Goal: Task Accomplishment & Management: Manage account settings

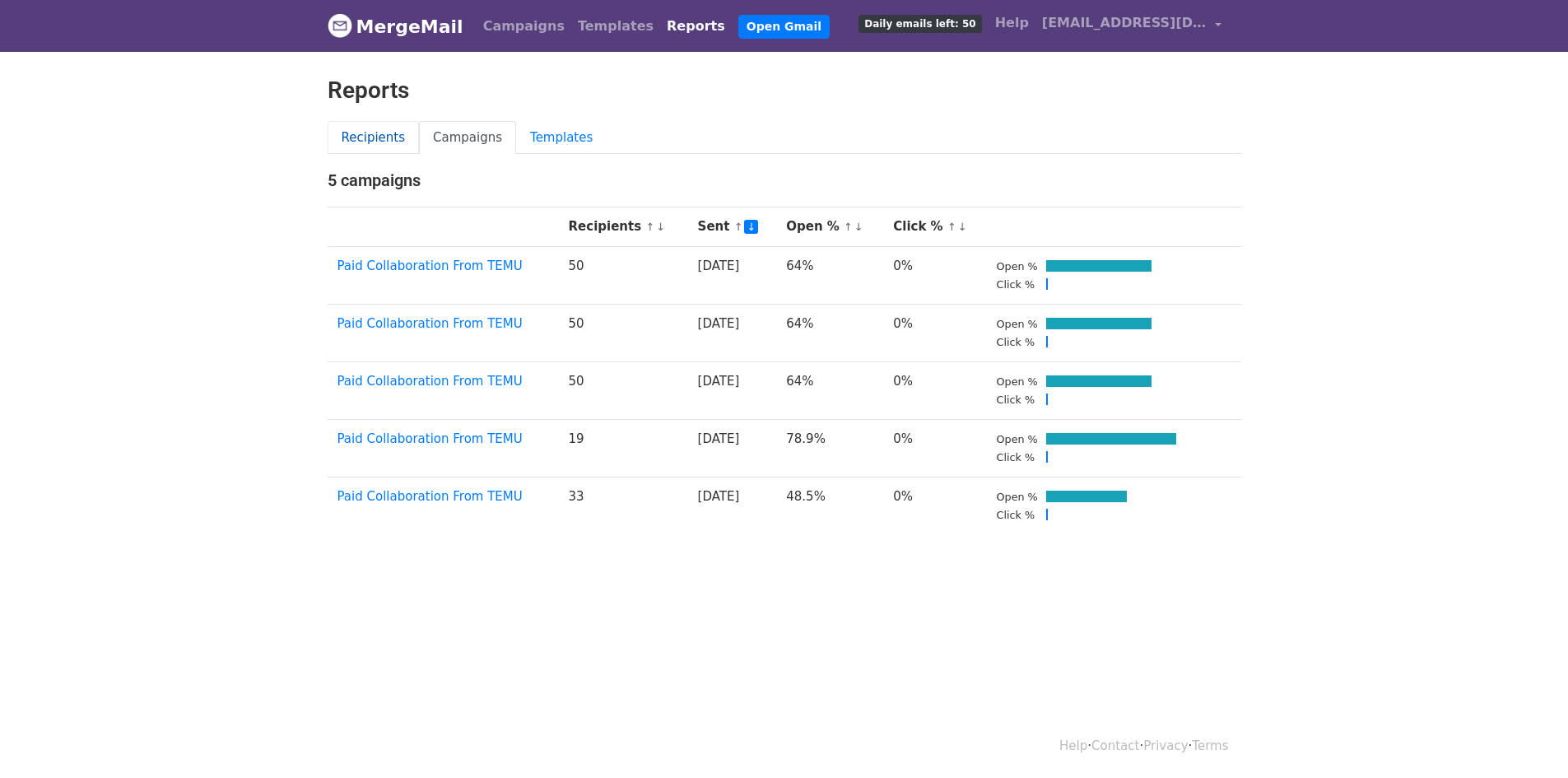
click at [388, 142] on link "Recipients" at bounding box center [373, 138] width 93 height 34
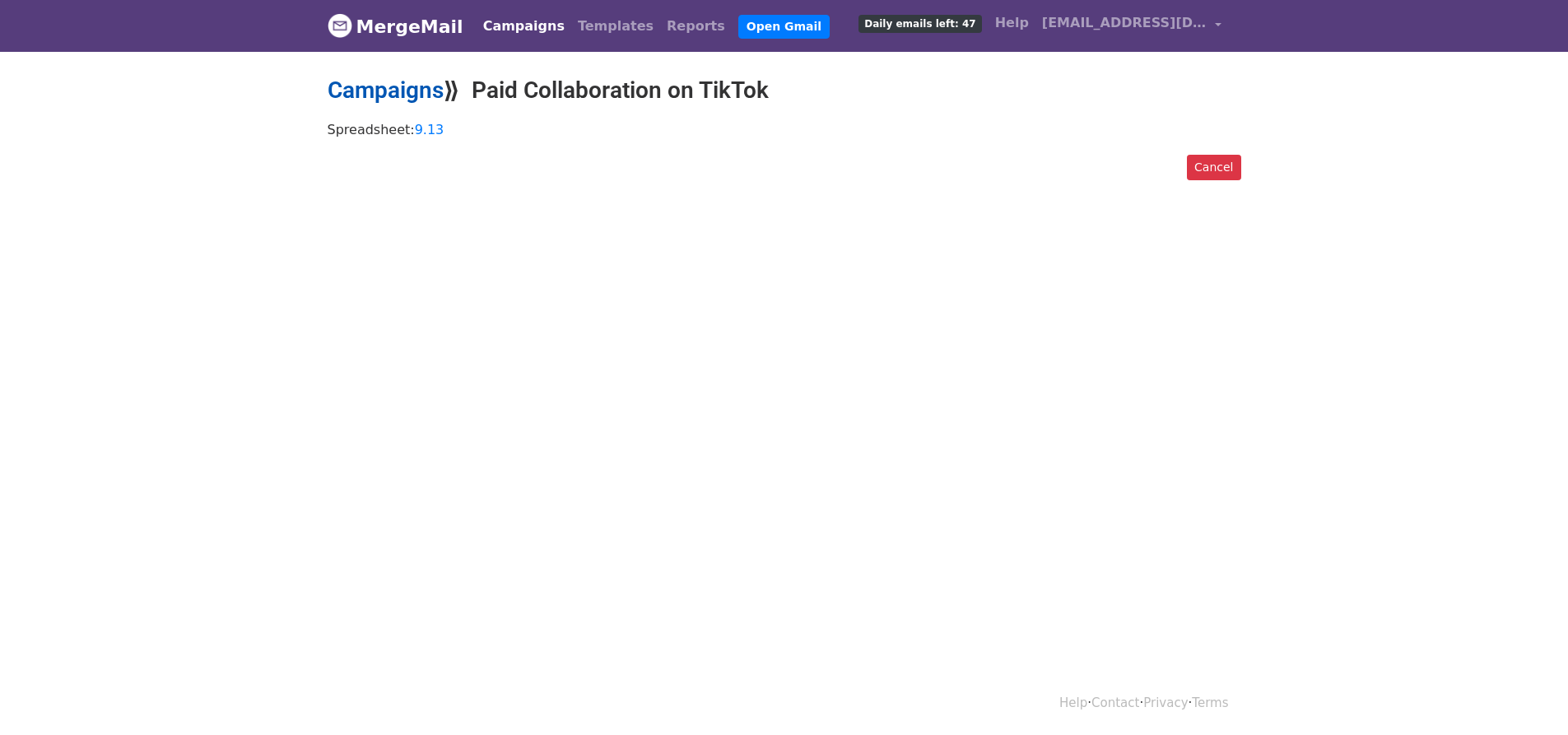
click at [386, 99] on link "Campaigns" at bounding box center [385, 89] width 116 height 27
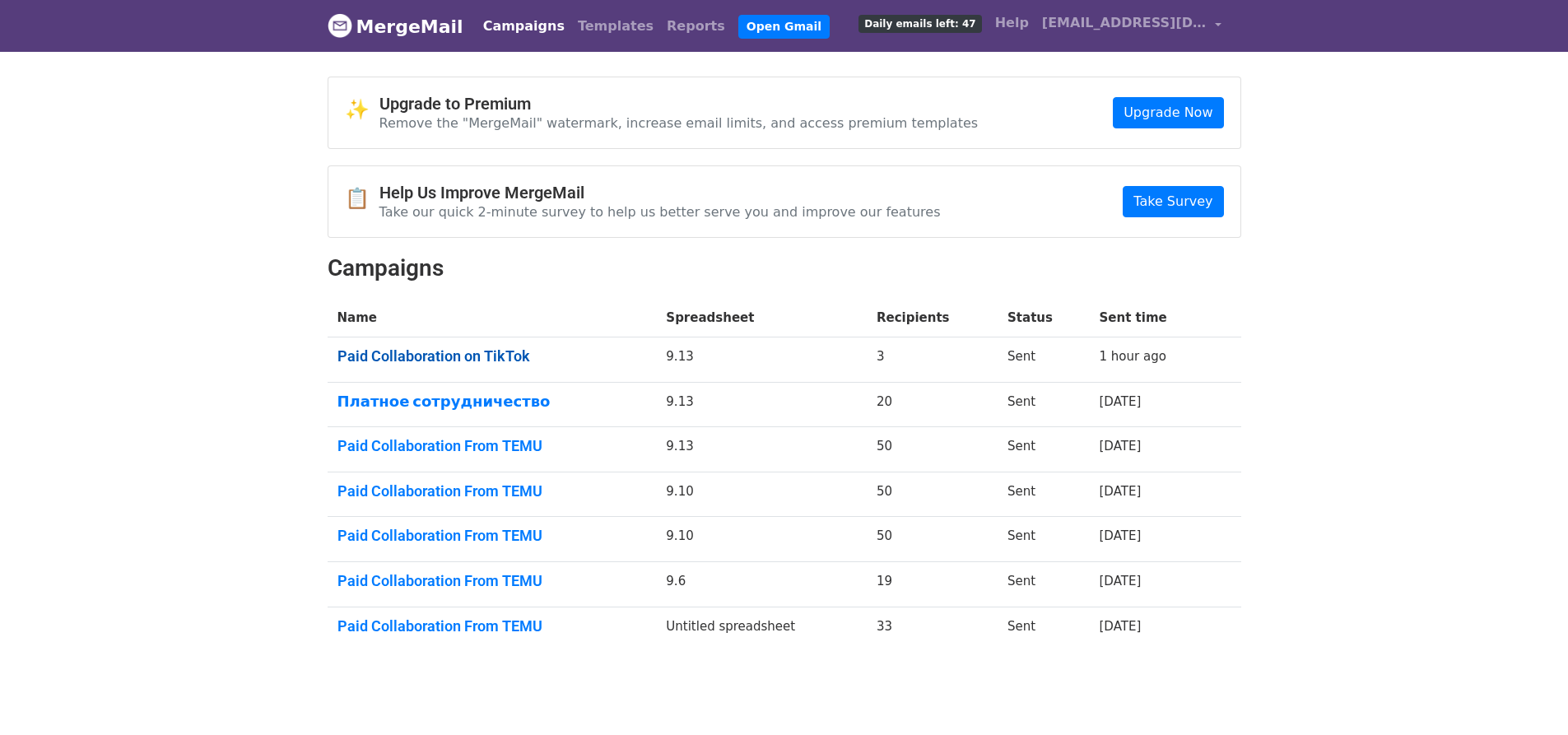
click at [517, 348] on link "Paid Collaboration on TikTok" at bounding box center [492, 356] width 310 height 18
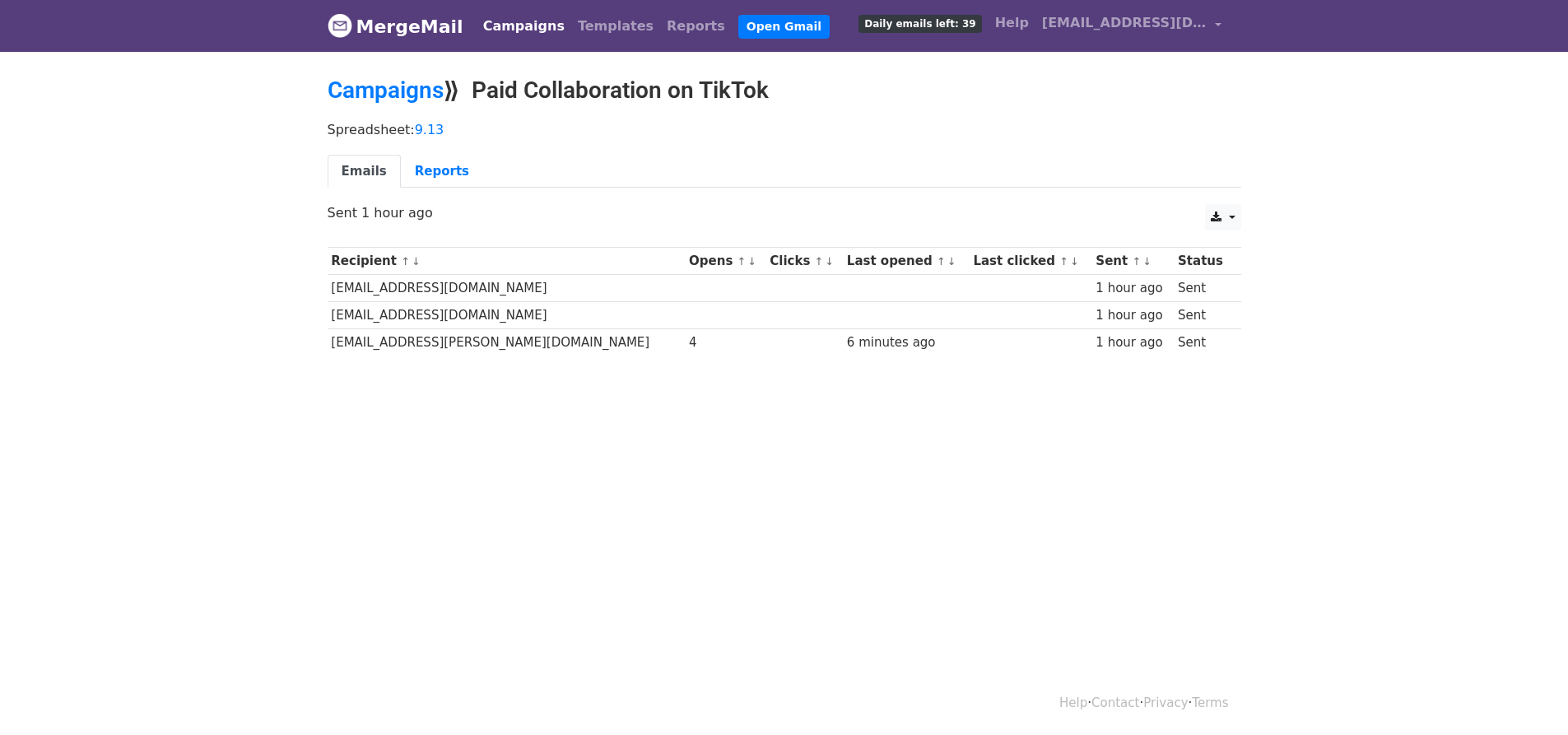
click at [368, 162] on link "Emails" at bounding box center [363, 171] width 74 height 34
click at [376, 95] on link "Campaigns" at bounding box center [385, 89] width 116 height 27
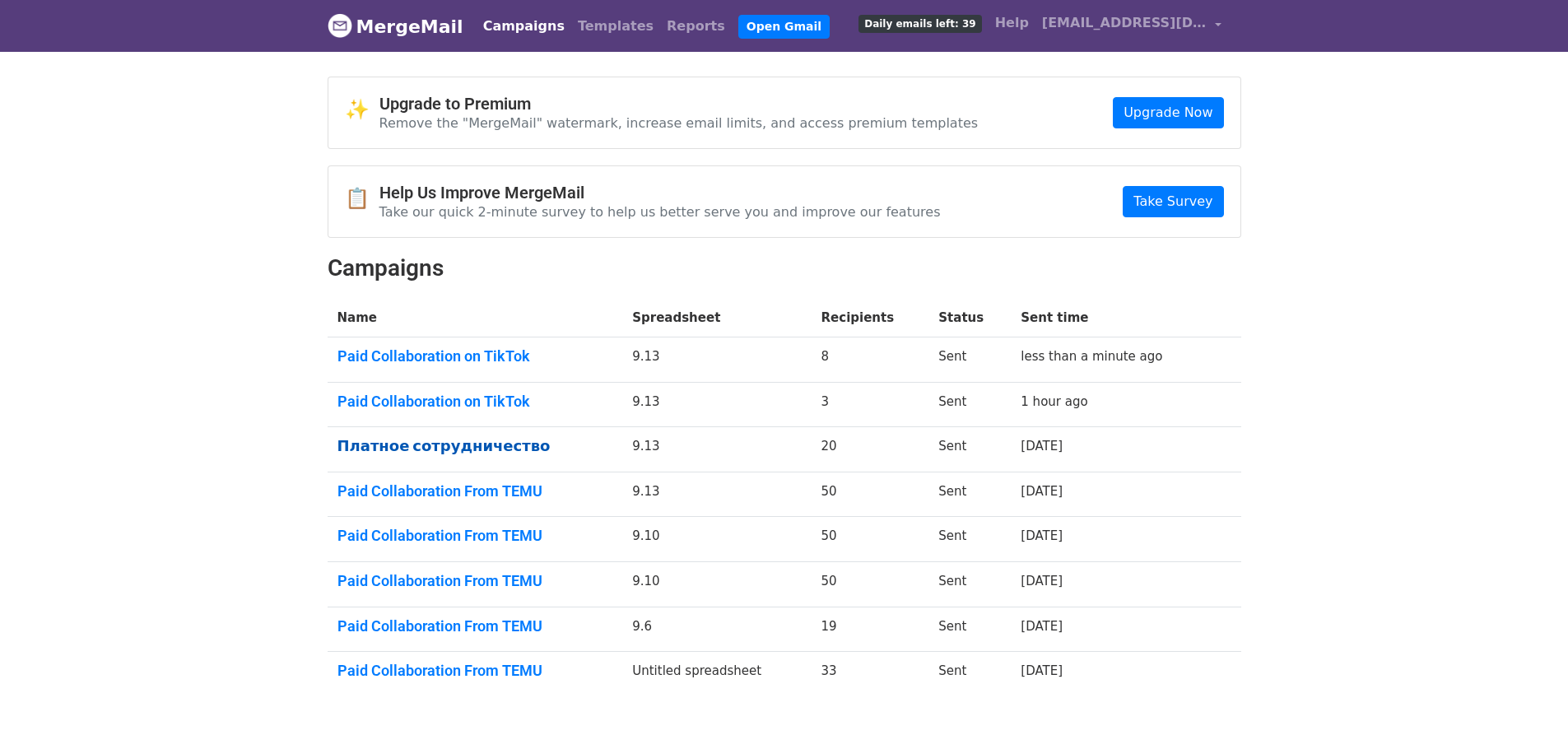
click at [472, 442] on link "Платное сотрудничество" at bounding box center [475, 446] width 276 height 18
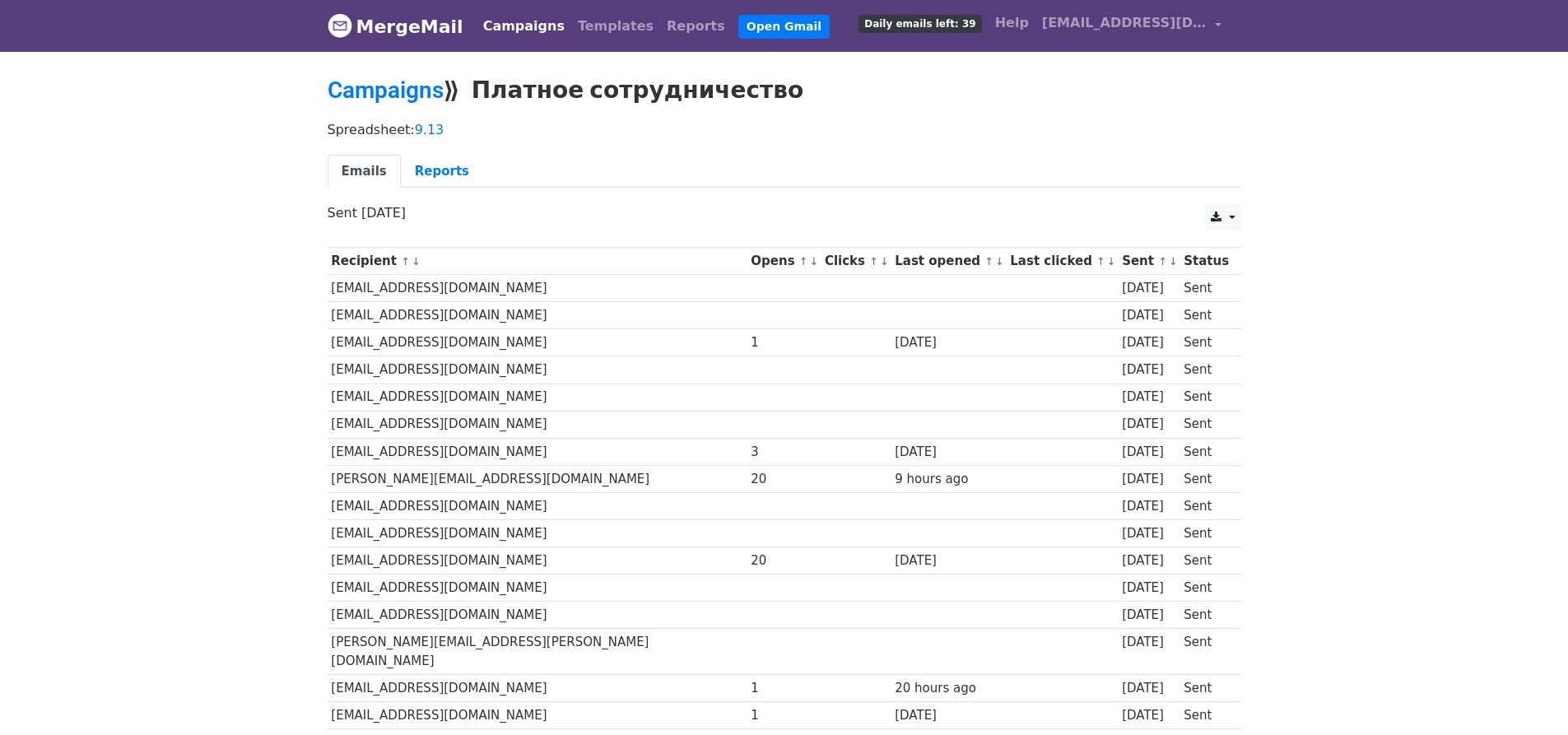
click at [395, 103] on h2 "Campaigns ⟫ Платное сотрудничество" at bounding box center [784, 90] width 914 height 28
click at [395, 93] on link "Campaigns" at bounding box center [385, 89] width 116 height 27
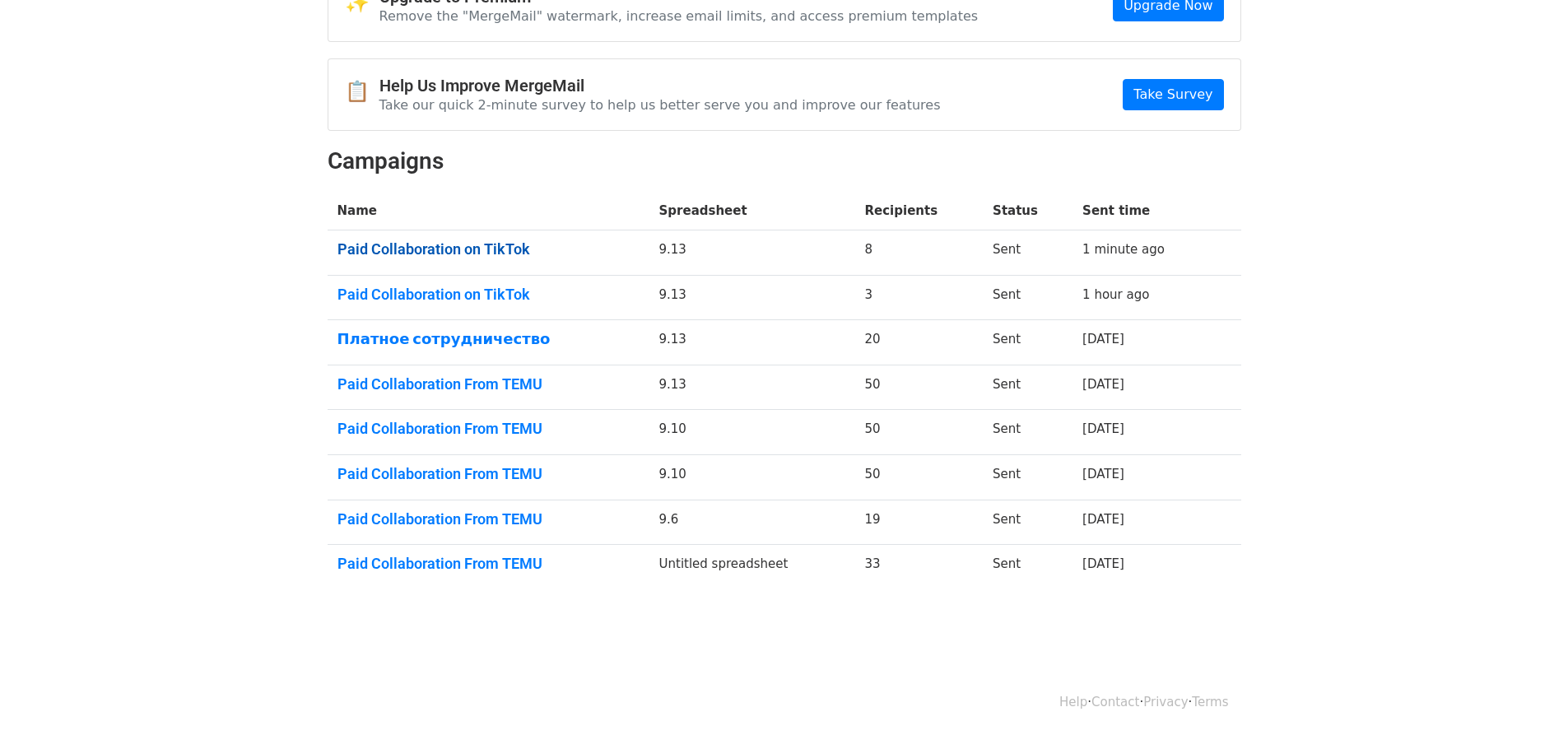
click at [501, 243] on link "Paid Collaboration on TikTok" at bounding box center [488, 249] width 302 height 18
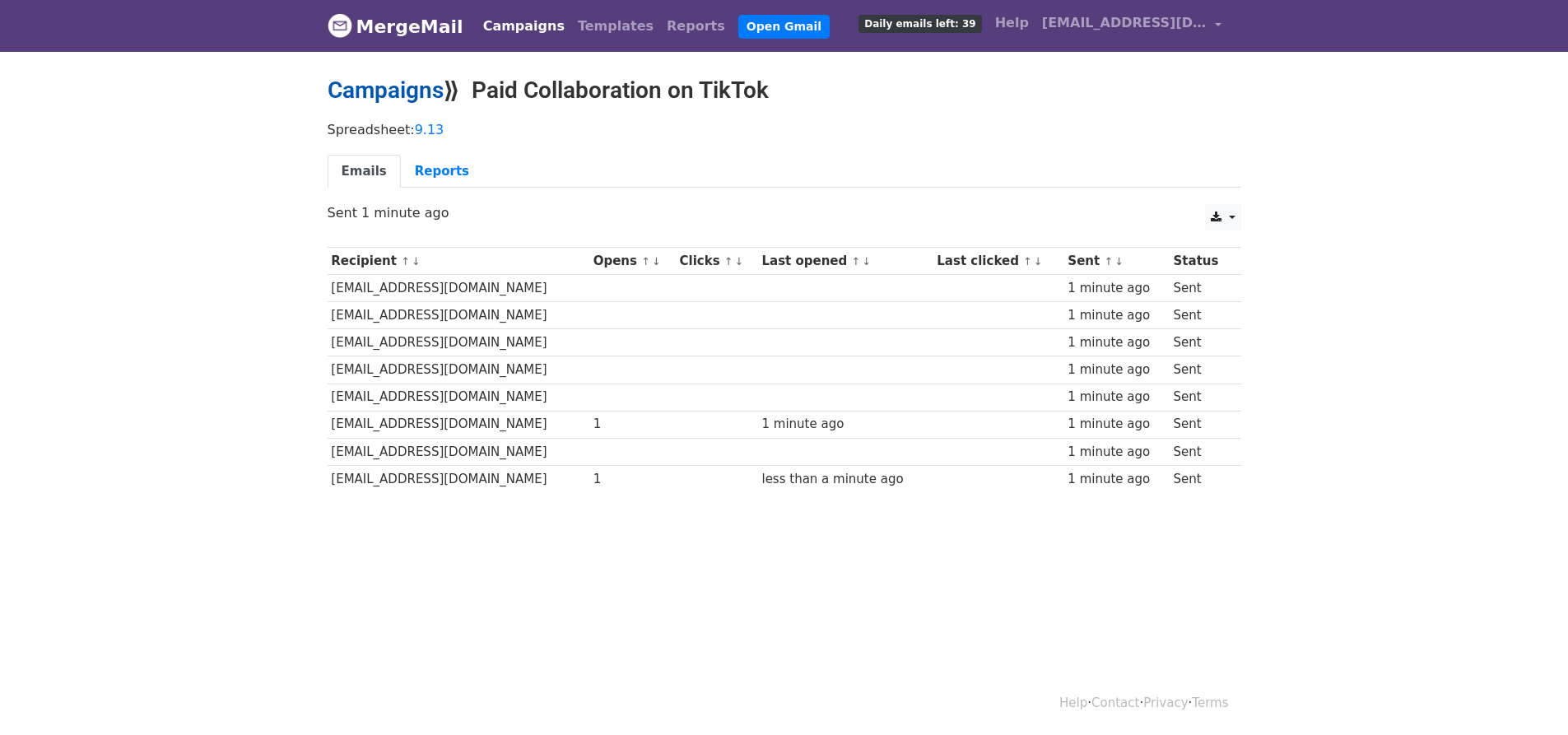
click at [422, 85] on link "Campaigns" at bounding box center [385, 89] width 116 height 27
